Goal: Navigation & Orientation: Find specific page/section

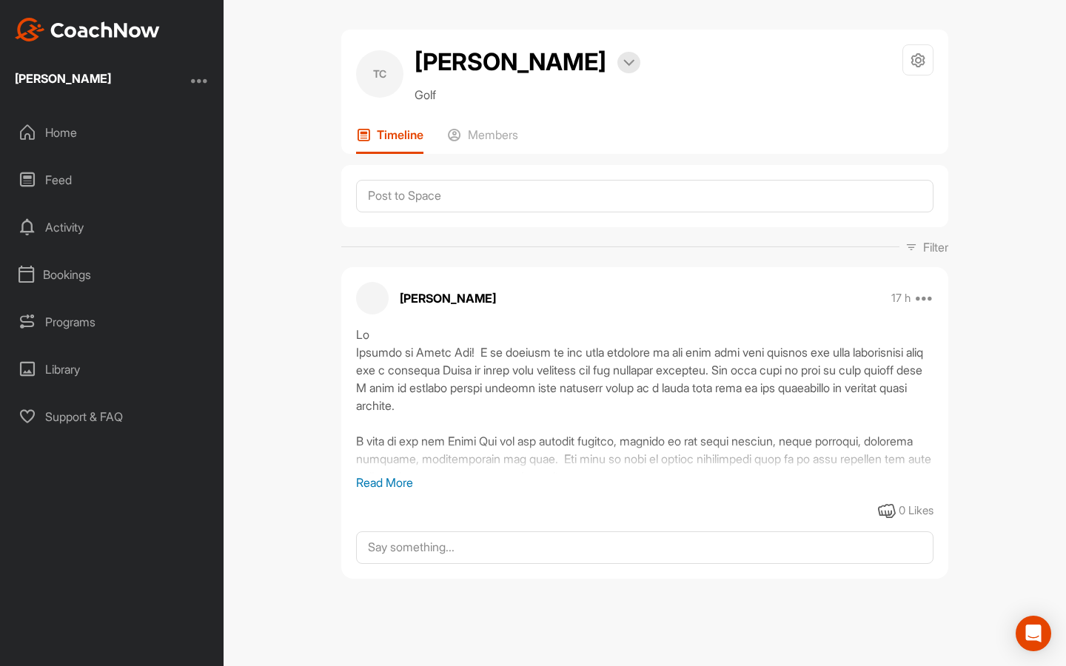
click at [401, 478] on p "Read More" at bounding box center [644, 483] width 577 height 18
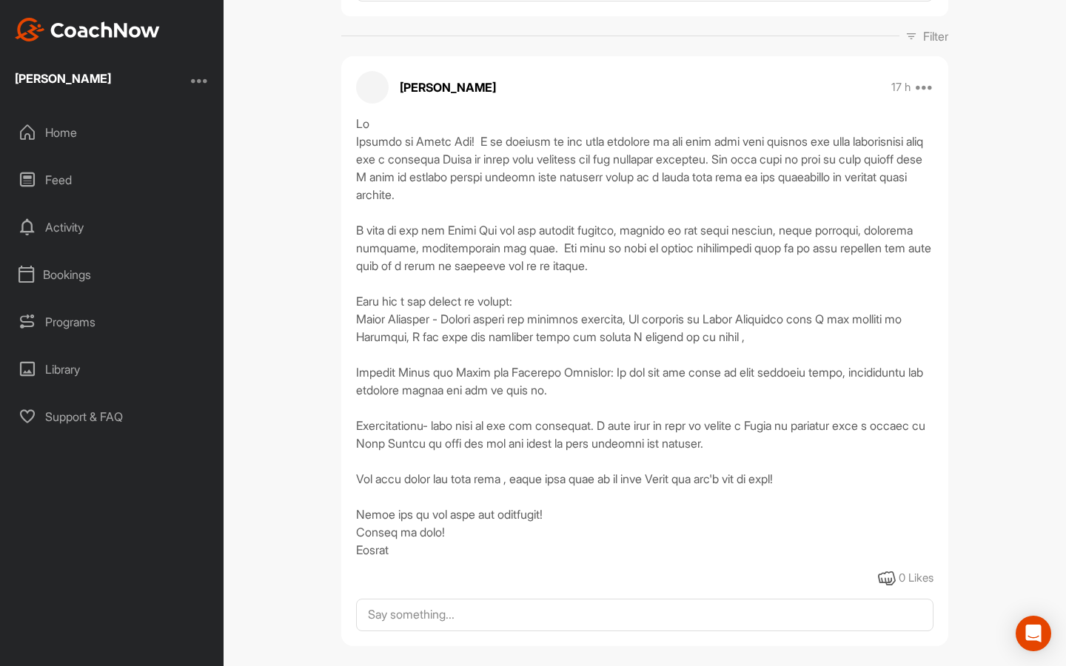
scroll to position [224, 0]
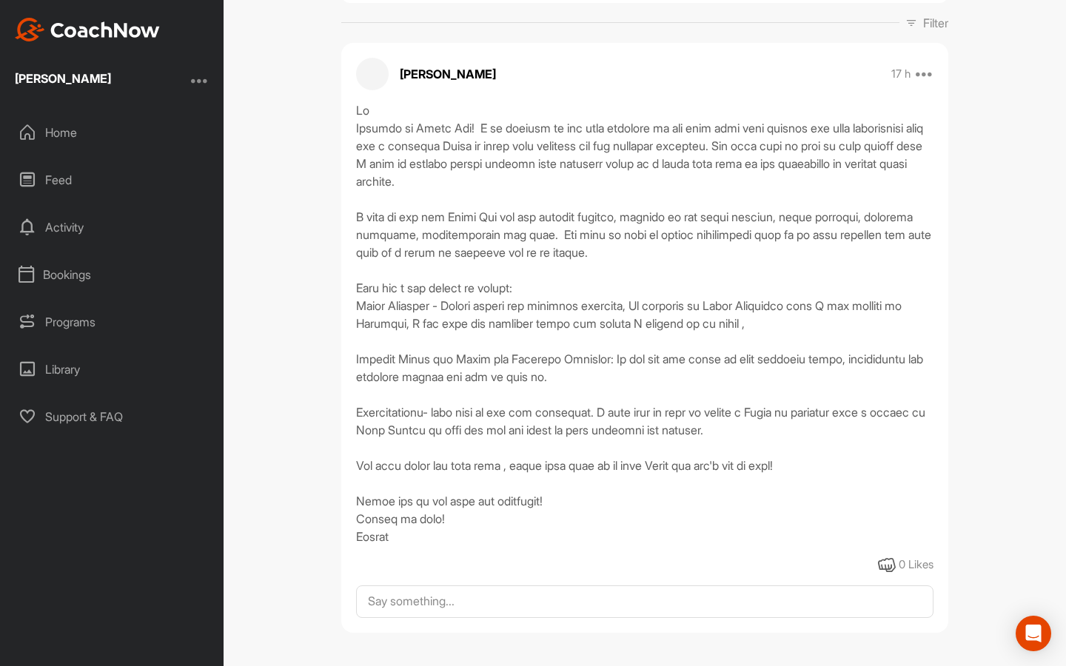
click at [58, 131] on div "Home" at bounding box center [112, 132] width 209 height 37
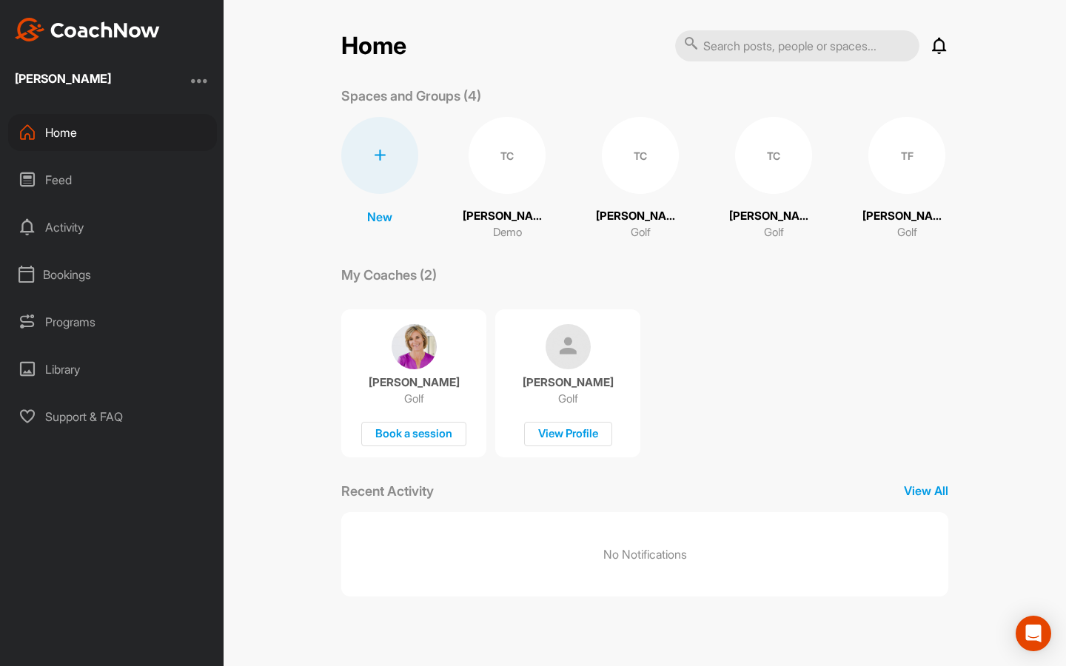
click at [417, 347] on img at bounding box center [414, 346] width 45 height 45
